Goal: Task Accomplishment & Management: Manage account settings

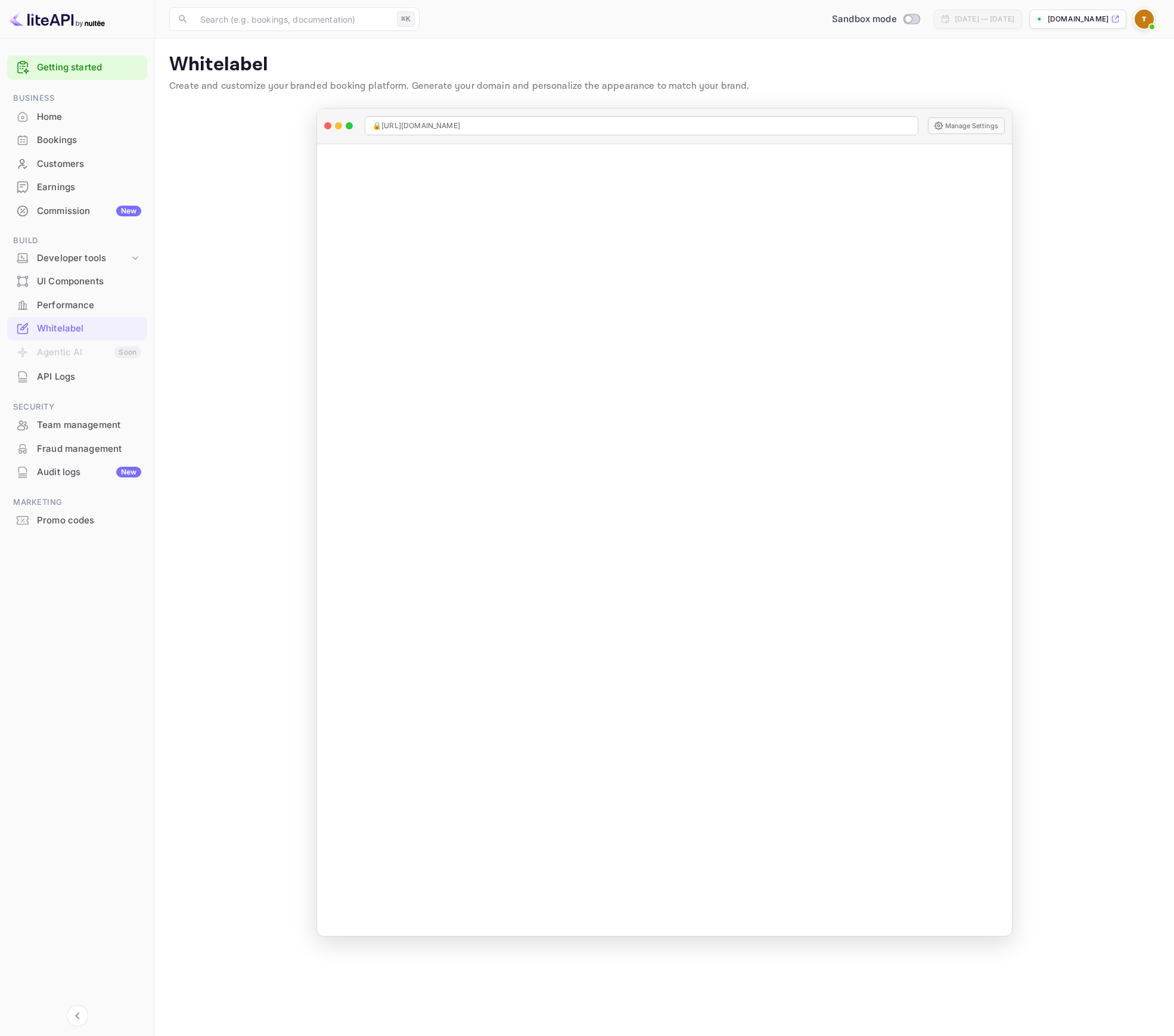
click at [55, 199] on div "Commission New" at bounding box center [77, 211] width 140 height 23
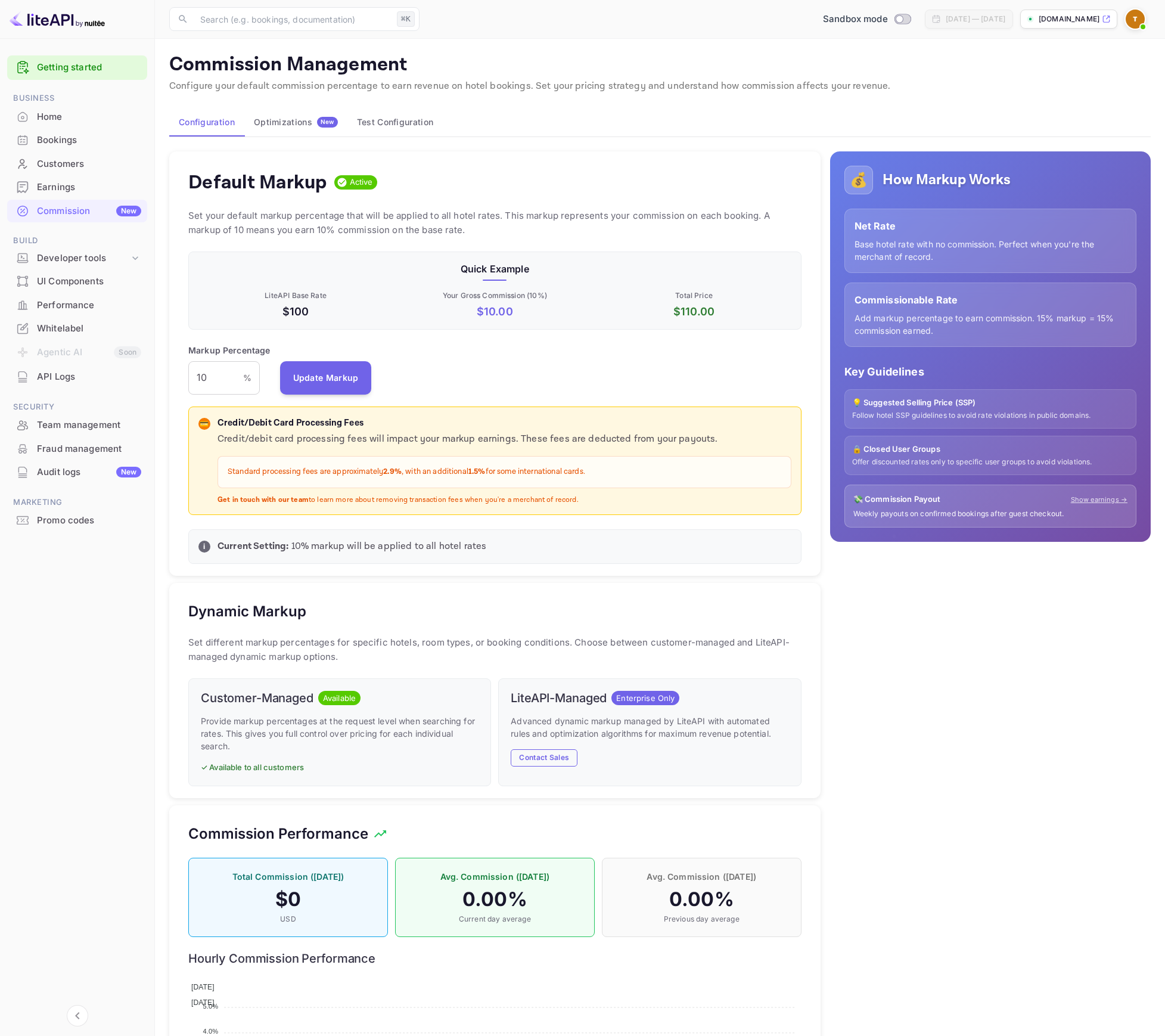
scroll to position [203, 604]
click at [224, 374] on input "10" at bounding box center [215, 378] width 55 height 33
click at [321, 372] on button "Update Markup" at bounding box center [326, 377] width 92 height 33
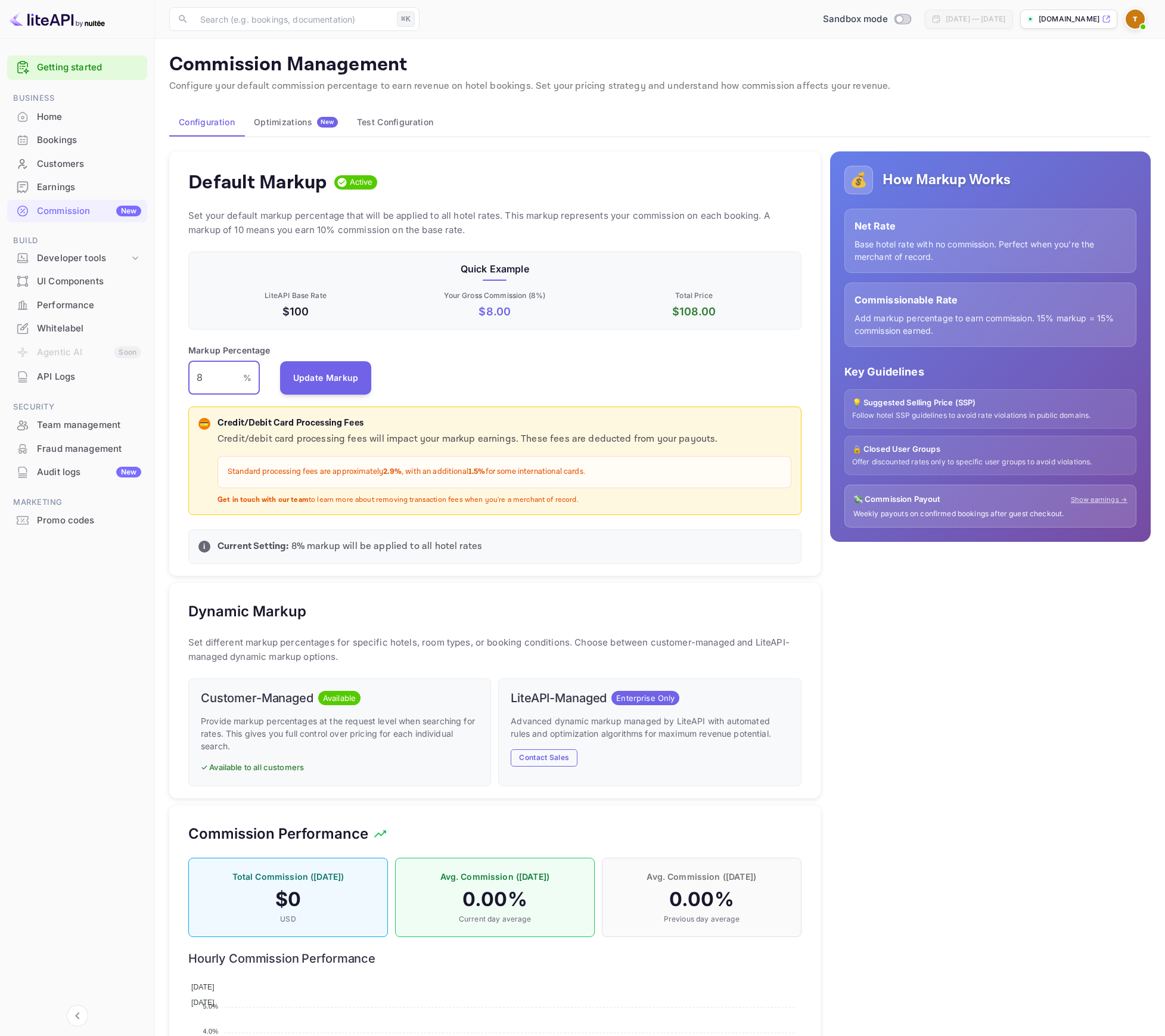
drag, startPoint x: 212, startPoint y: 381, endPoint x: 158, endPoint y: 376, distance: 54.2
click at [158, 377] on main "Commission Management Configure your default commission percentage to earn reve…" at bounding box center [660, 618] width 1010 height 1157
type input "10"
click at [309, 370] on button "Update Markup" at bounding box center [326, 377] width 92 height 33
